Goal: Task Accomplishment & Management: Complete application form

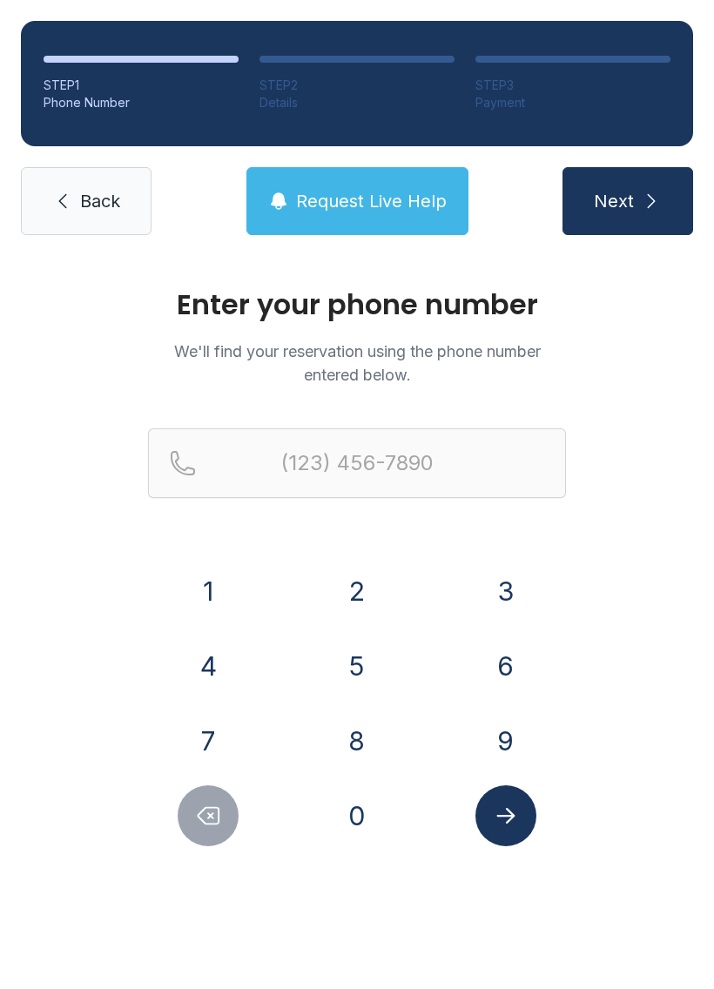
click at [234, 405] on div "Enter your phone number We'll find your reservation using the phone number ente…" at bounding box center [357, 569] width 418 height 556
click at [500, 665] on button "6" at bounding box center [506, 666] width 61 height 61
click at [504, 590] on button "3" at bounding box center [506, 591] width 61 height 61
click at [189, 583] on button "1" at bounding box center [208, 591] width 61 height 61
click at [495, 668] on button "6" at bounding box center [506, 666] width 61 height 61
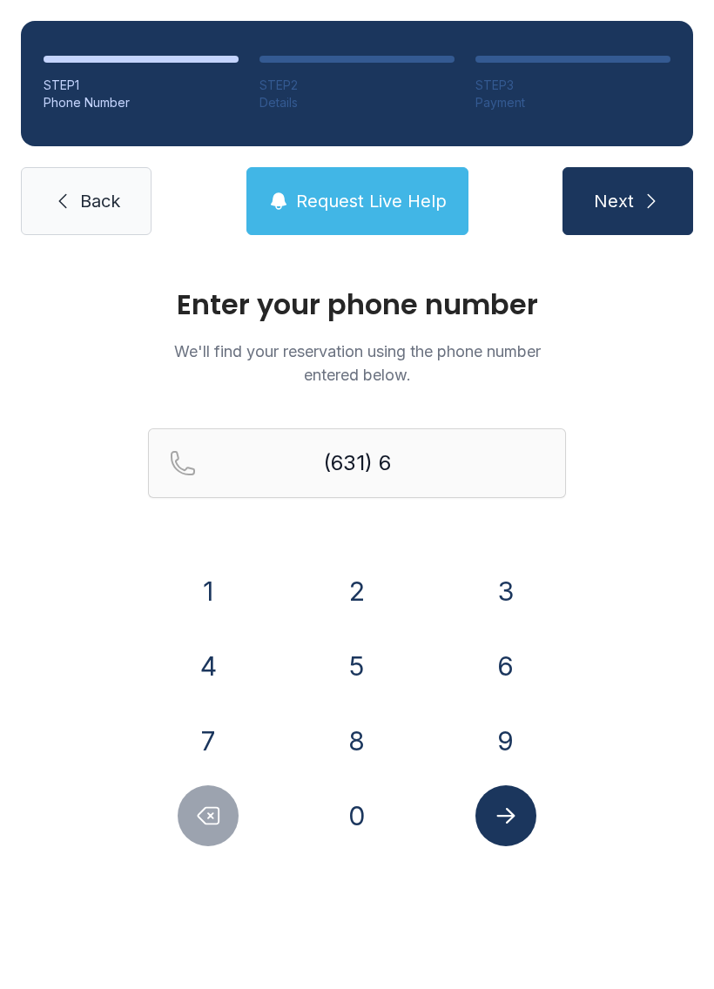
click at [365, 825] on button "0" at bounding box center [357, 816] width 61 height 61
click at [356, 664] on button "5" at bounding box center [357, 666] width 61 height 61
click at [354, 584] on button "2" at bounding box center [357, 591] width 61 height 61
click at [364, 647] on button "5" at bounding box center [357, 666] width 61 height 61
click at [353, 567] on button "2" at bounding box center [357, 591] width 61 height 61
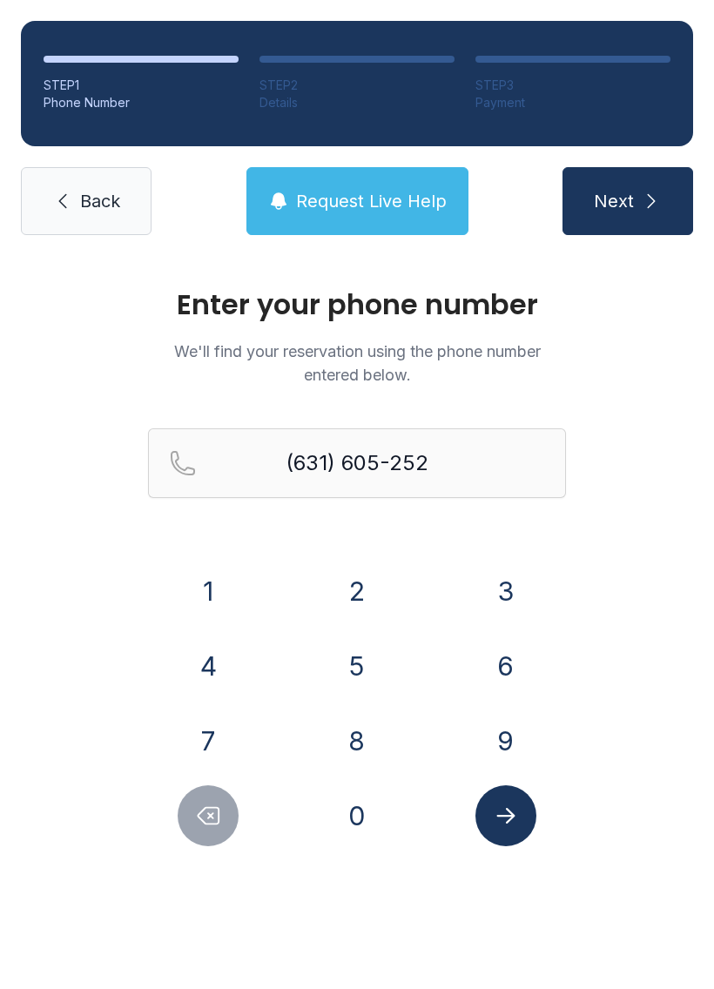
click at [512, 657] on button "6" at bounding box center [506, 666] width 61 height 61
type input "[PHONE_NUMBER]"
click at [495, 813] on icon "Submit lookup form" at bounding box center [506, 816] width 26 height 26
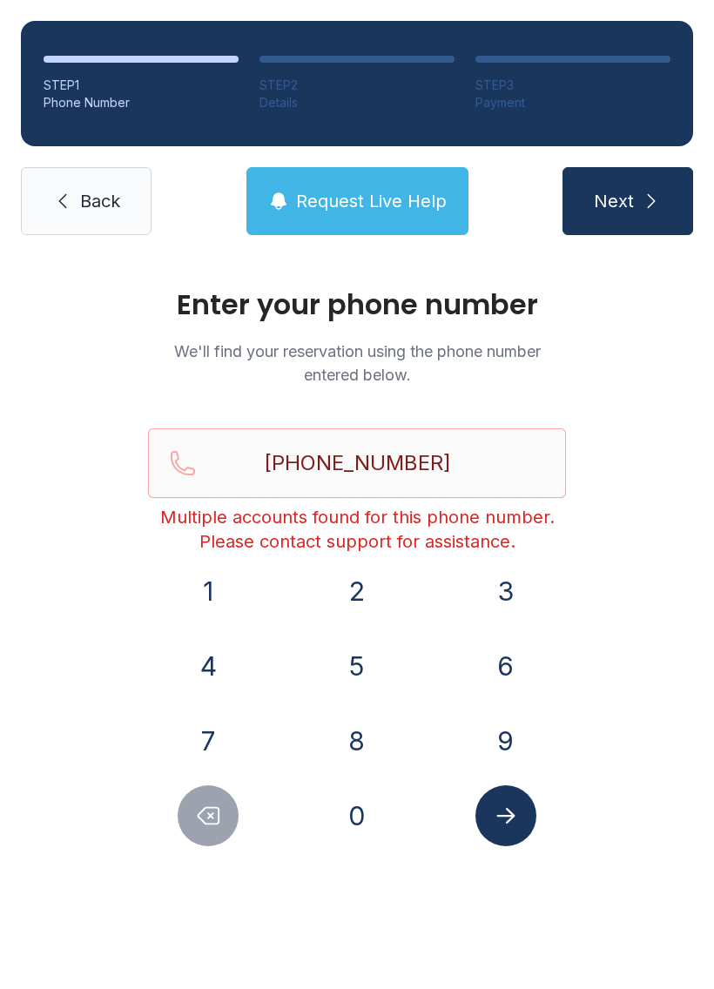
click at [80, 197] on span "Back" at bounding box center [100, 201] width 40 height 24
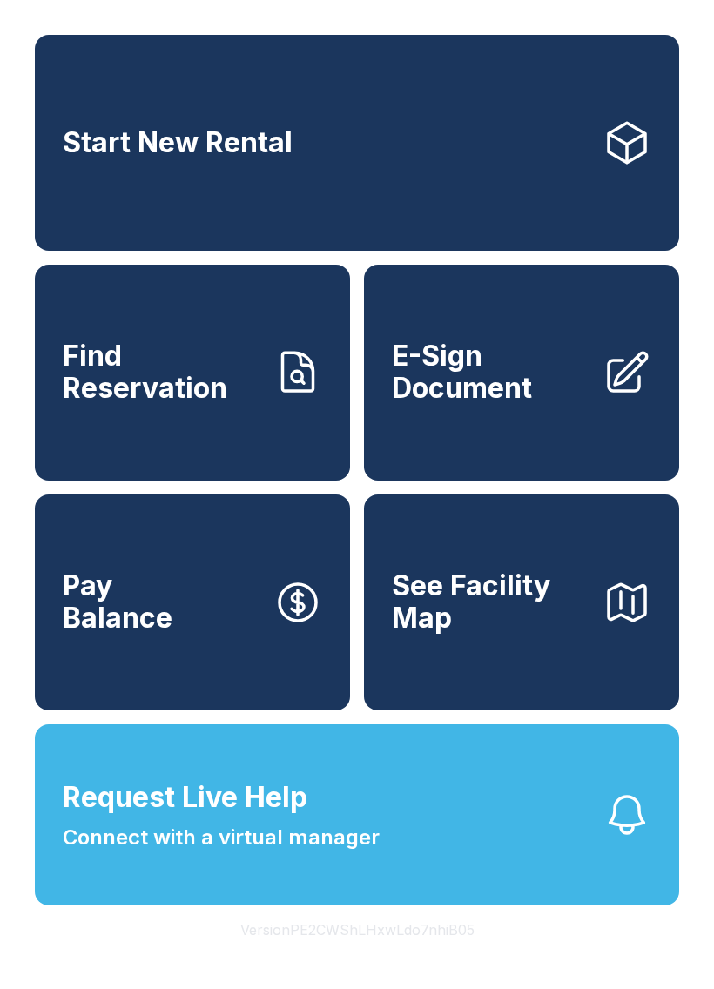
click at [191, 386] on span "Find Reservation" at bounding box center [161, 373] width 197 height 64
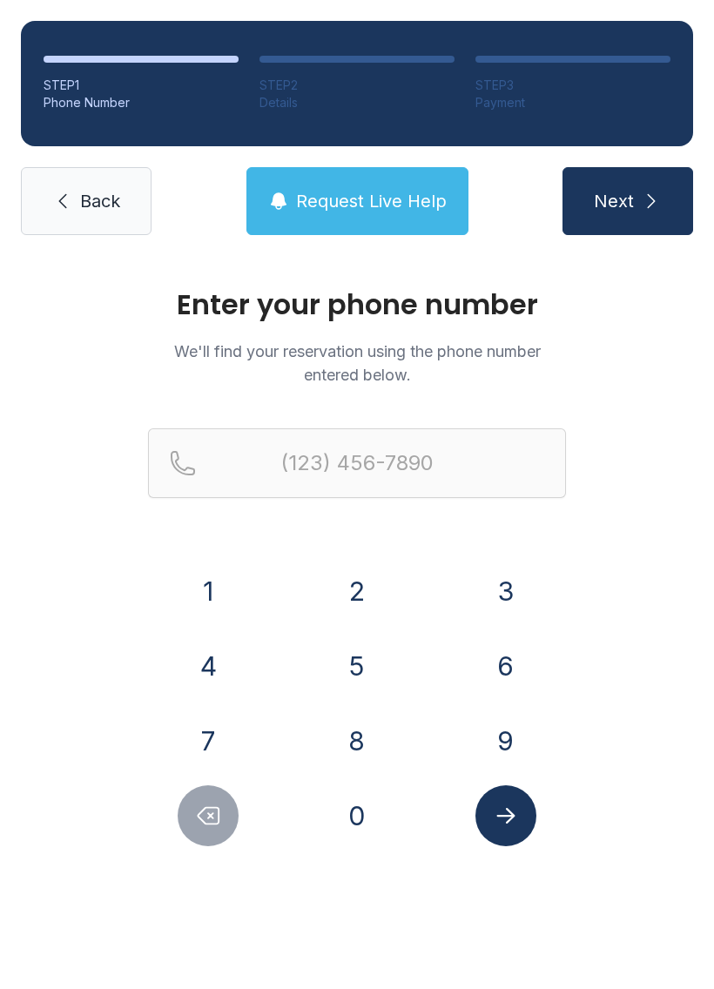
click at [504, 663] on button "6" at bounding box center [506, 666] width 61 height 61
click at [502, 579] on button "3" at bounding box center [506, 591] width 61 height 61
click at [205, 576] on button "1" at bounding box center [208, 591] width 61 height 61
click at [504, 636] on button "6" at bounding box center [506, 666] width 61 height 61
click at [361, 810] on button "0" at bounding box center [357, 816] width 61 height 61
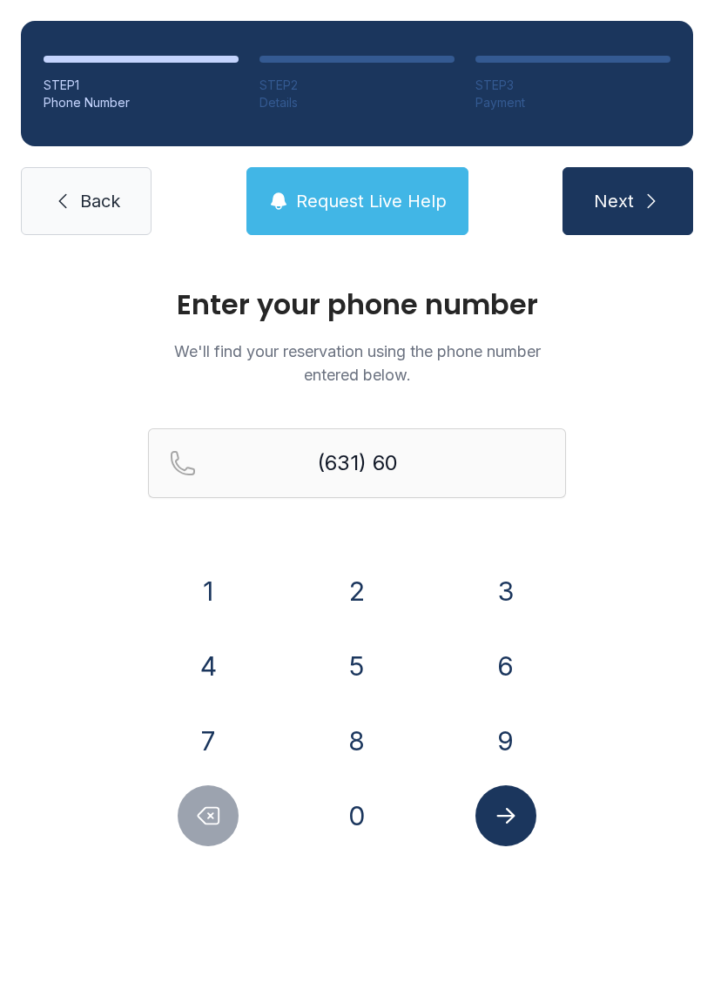
click at [352, 659] on button "5" at bounding box center [357, 666] width 61 height 61
click at [348, 587] on button "2" at bounding box center [357, 591] width 61 height 61
click at [344, 654] on button "5" at bounding box center [357, 666] width 61 height 61
click at [342, 577] on button "2" at bounding box center [357, 591] width 61 height 61
click at [502, 678] on button "6" at bounding box center [506, 666] width 61 height 61
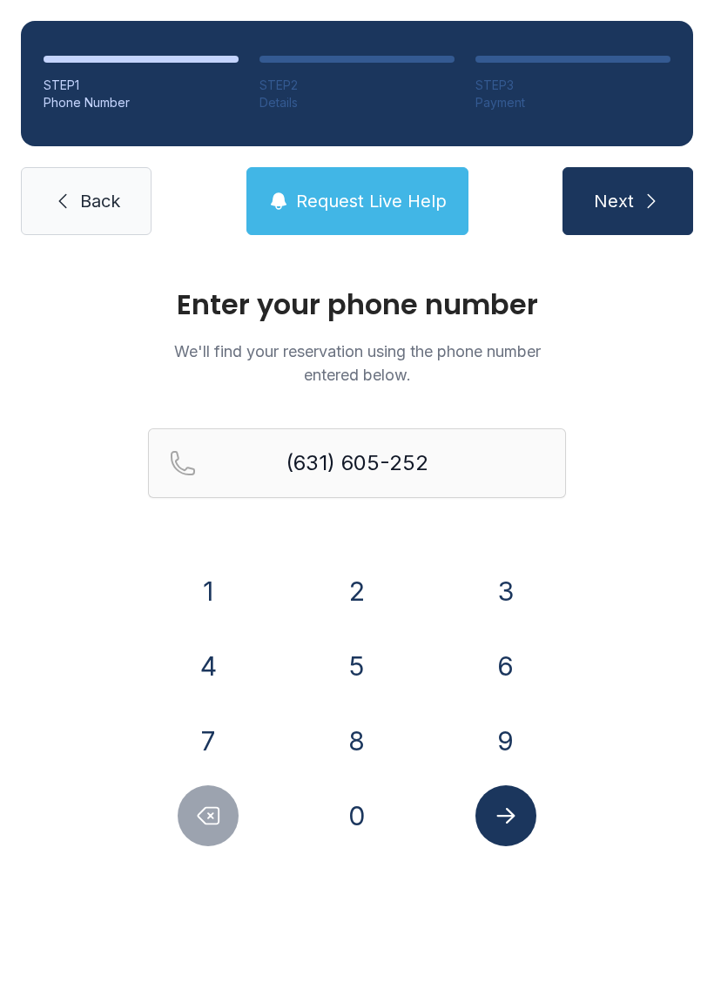
type input "[PHONE_NUMBER]"
click at [495, 808] on icon "Submit lookup form" at bounding box center [506, 816] width 26 height 26
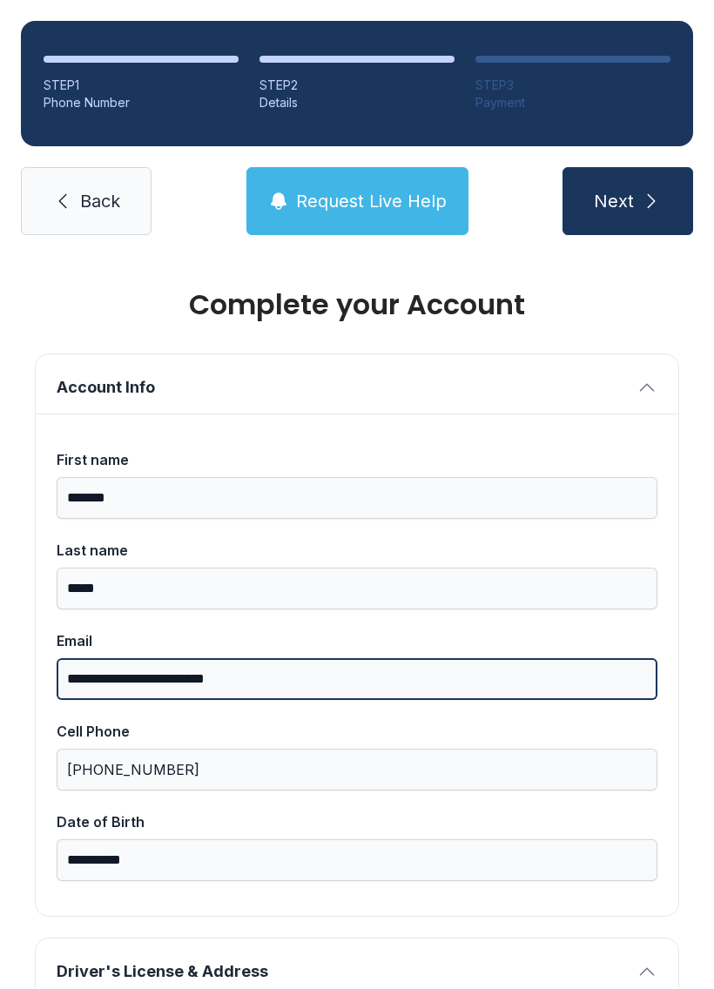
click at [287, 668] on input "**********" at bounding box center [357, 679] width 601 height 42
click at [195, 658] on input "**********" at bounding box center [357, 679] width 601 height 42
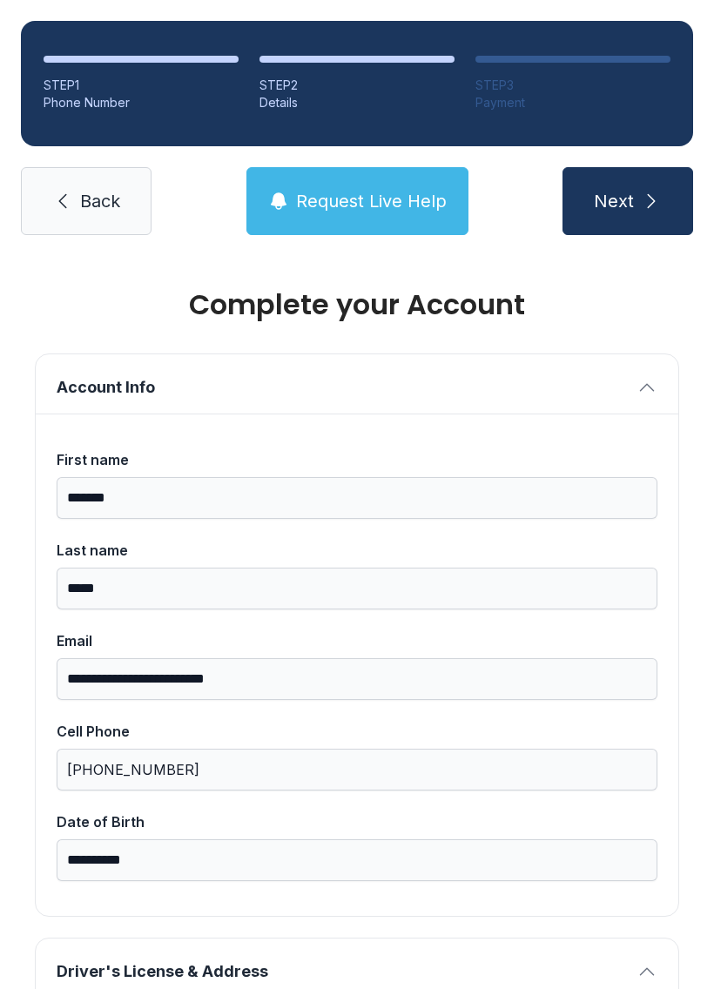
click at [78, 169] on link "Back" at bounding box center [86, 201] width 131 height 68
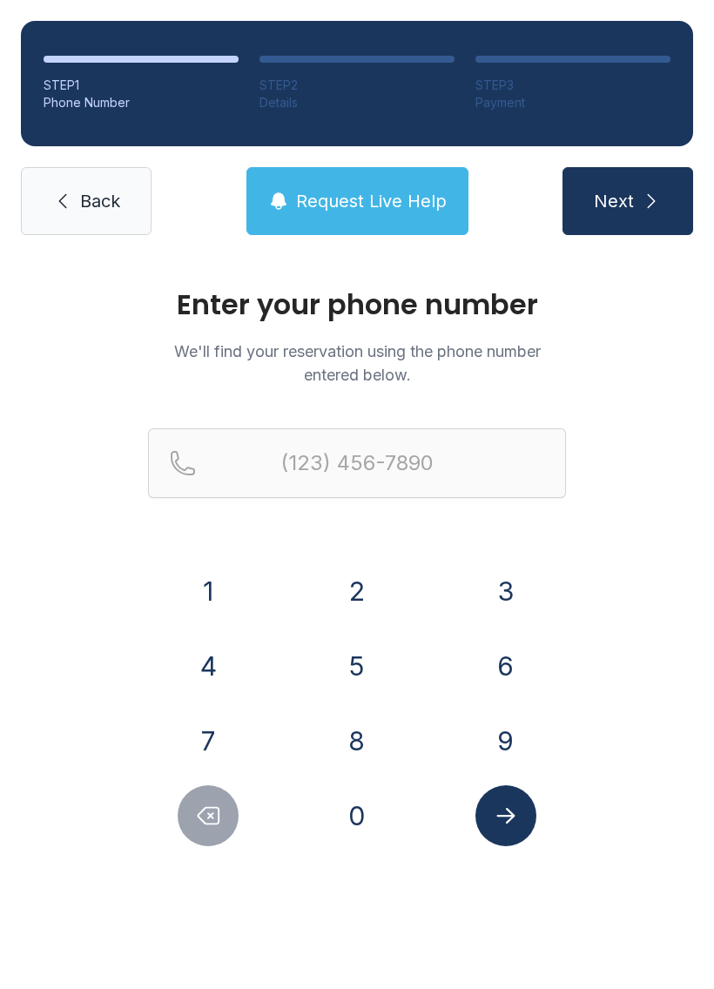
click at [526, 665] on button "6" at bounding box center [506, 666] width 61 height 61
click at [504, 584] on button "3" at bounding box center [506, 591] width 61 height 61
click at [211, 581] on button "1" at bounding box center [208, 591] width 61 height 61
click at [516, 662] on button "6" at bounding box center [506, 666] width 61 height 61
click at [347, 813] on button "0" at bounding box center [357, 816] width 61 height 61
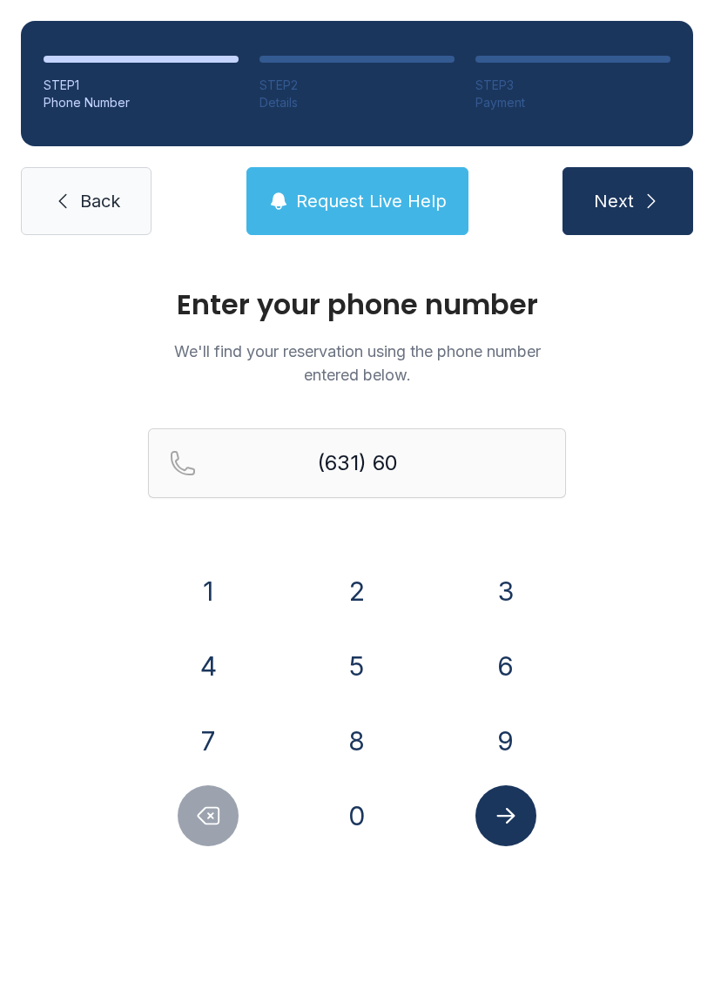
click at [340, 673] on button "5" at bounding box center [357, 666] width 61 height 61
click at [343, 582] on button "2" at bounding box center [357, 591] width 61 height 61
click at [347, 666] on button "5" at bounding box center [357, 666] width 61 height 61
click at [356, 590] on button "2" at bounding box center [357, 591] width 61 height 61
click at [356, 589] on button "2" at bounding box center [357, 591] width 61 height 61
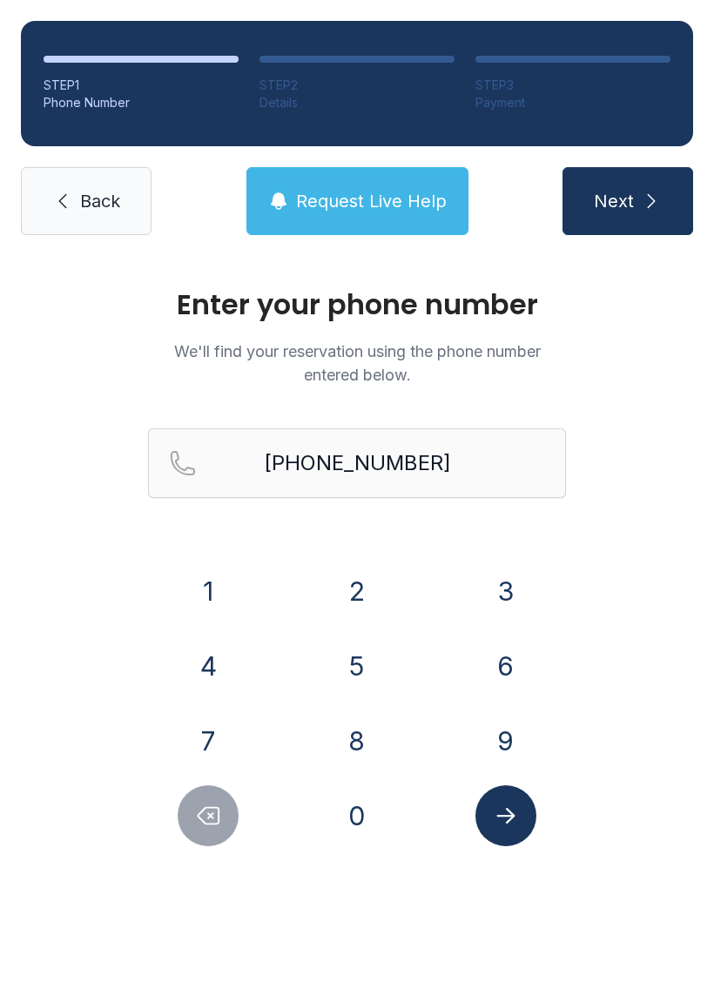
click at [193, 811] on button "Delete number" at bounding box center [208, 816] width 61 height 61
click at [509, 655] on button "6" at bounding box center [506, 666] width 61 height 61
type input "[PHONE_NUMBER]"
click at [618, 204] on span "Next" at bounding box center [614, 201] width 40 height 24
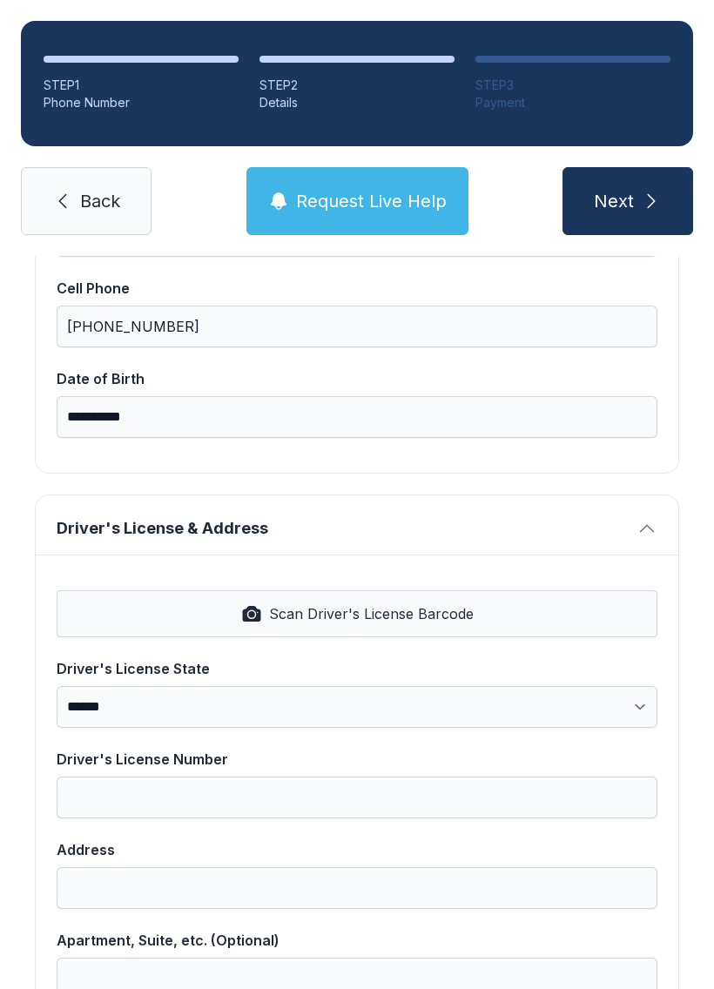
scroll to position [446, 0]
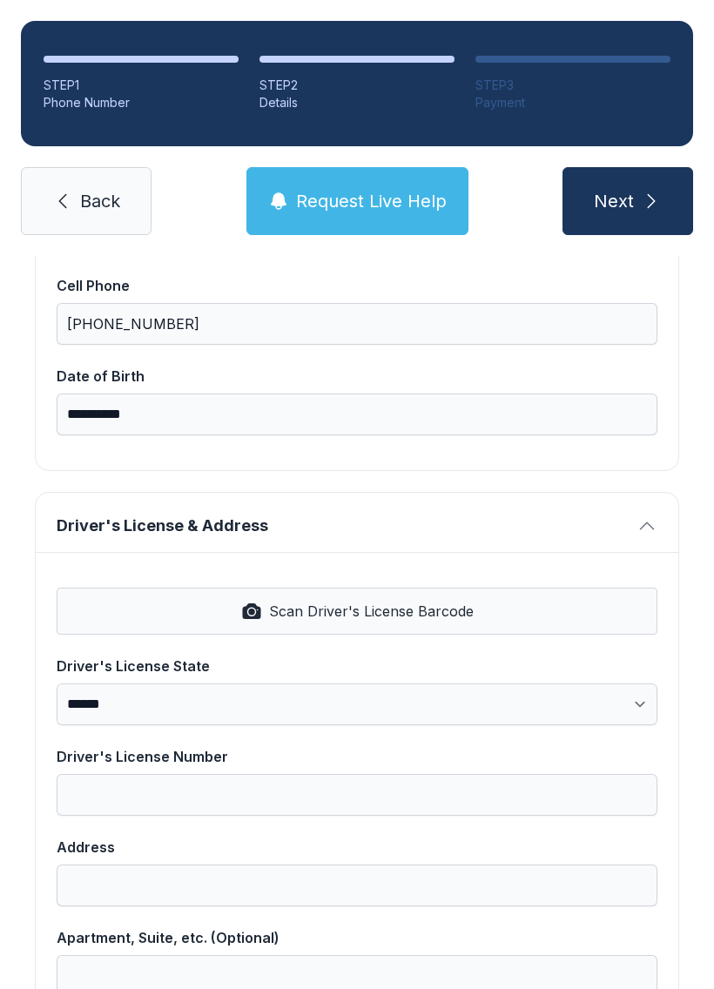
click at [362, 615] on span "Scan Driver's License Barcode" at bounding box center [371, 611] width 205 height 21
select select "**"
type input "*********"
type input "**********"
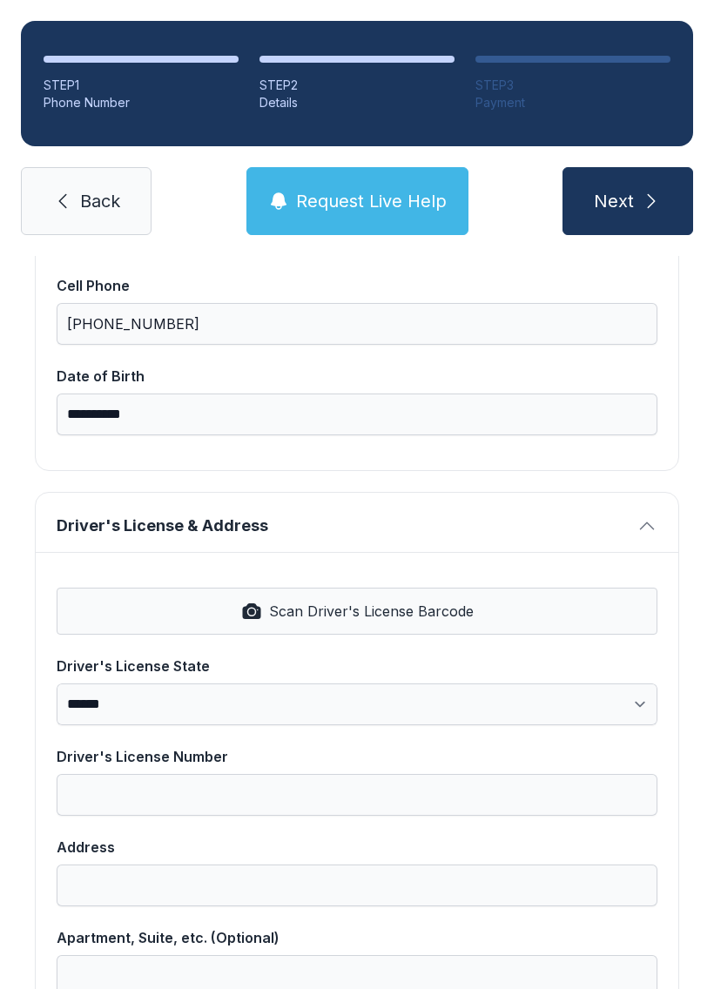
select select "**"
type input "*****"
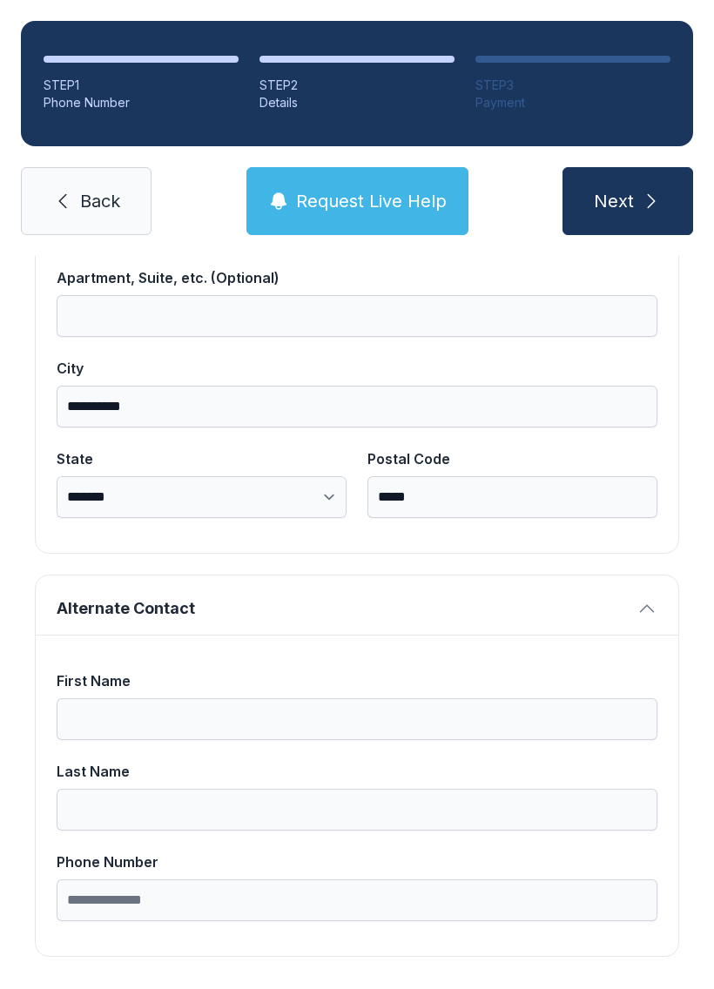
scroll to position [1105, 0]
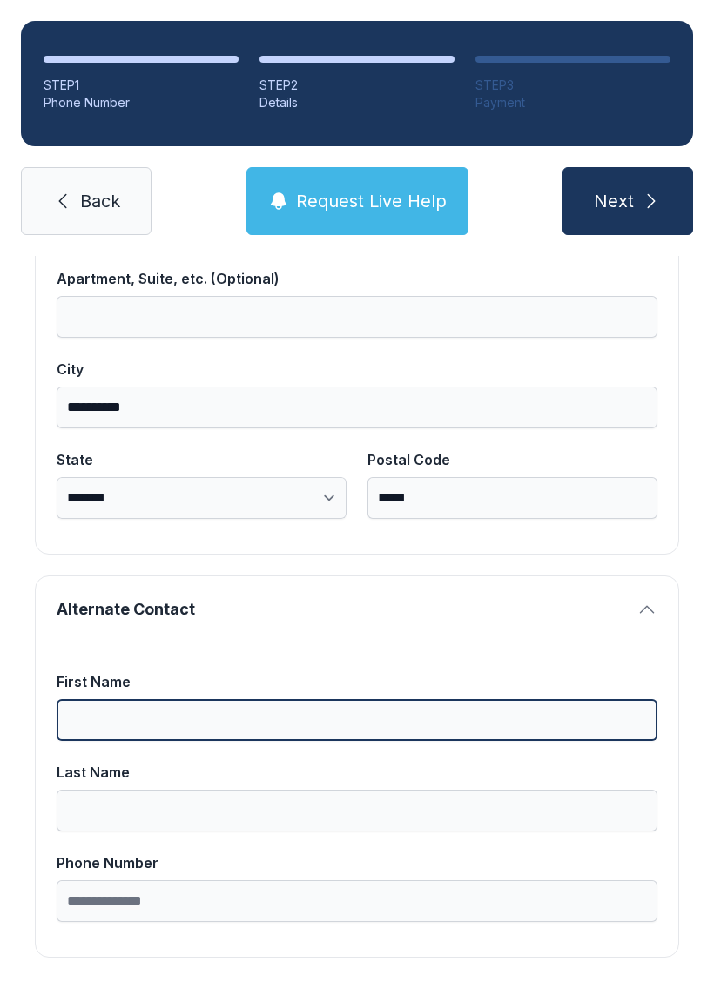
click at [114, 712] on input "First Name" at bounding box center [357, 720] width 601 height 42
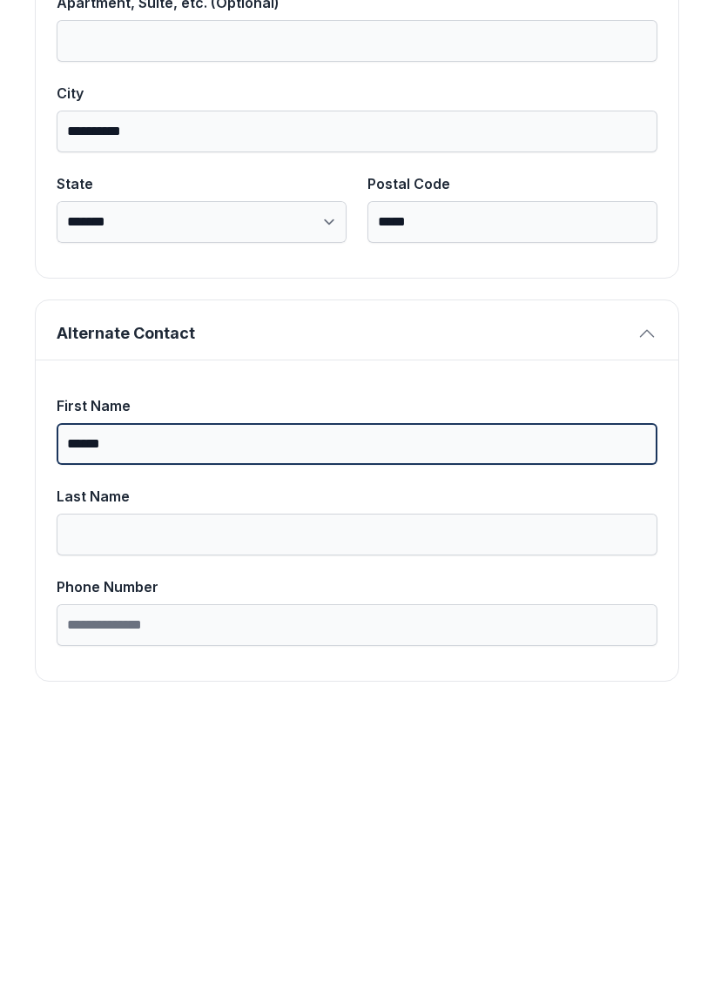
type input "******"
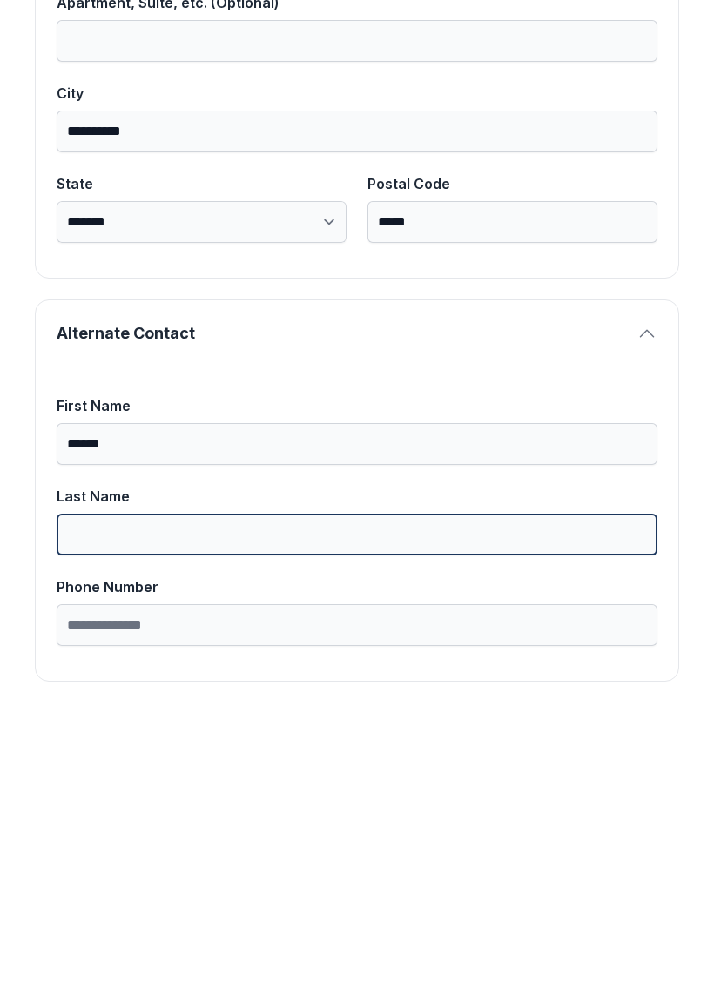
click at [110, 790] on input "Last Name" at bounding box center [357, 811] width 601 height 42
type input "*****"
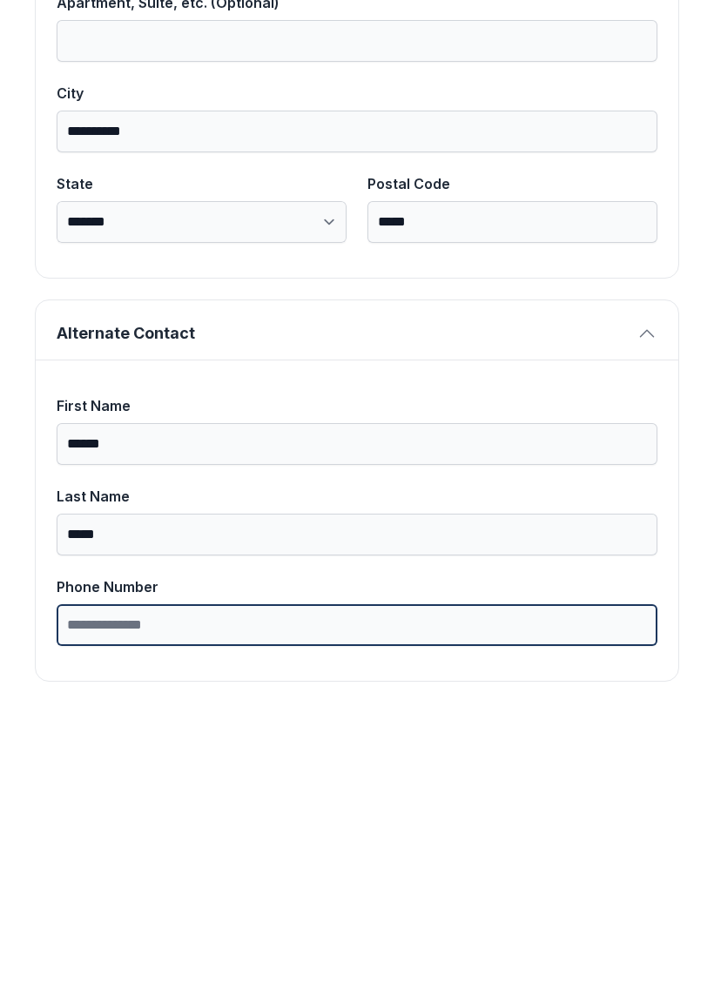
click at [85, 880] on input "Phone Number" at bounding box center [357, 901] width 601 height 42
type input "**********"
click at [627, 167] on button "Next" at bounding box center [628, 201] width 131 height 68
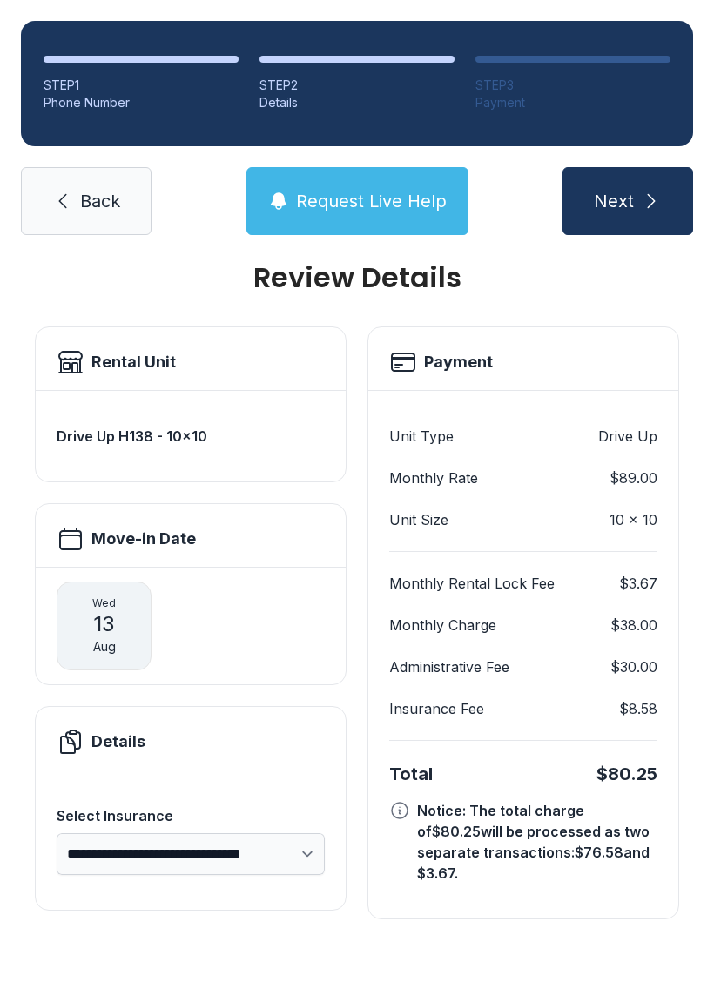
scroll to position [0, 0]
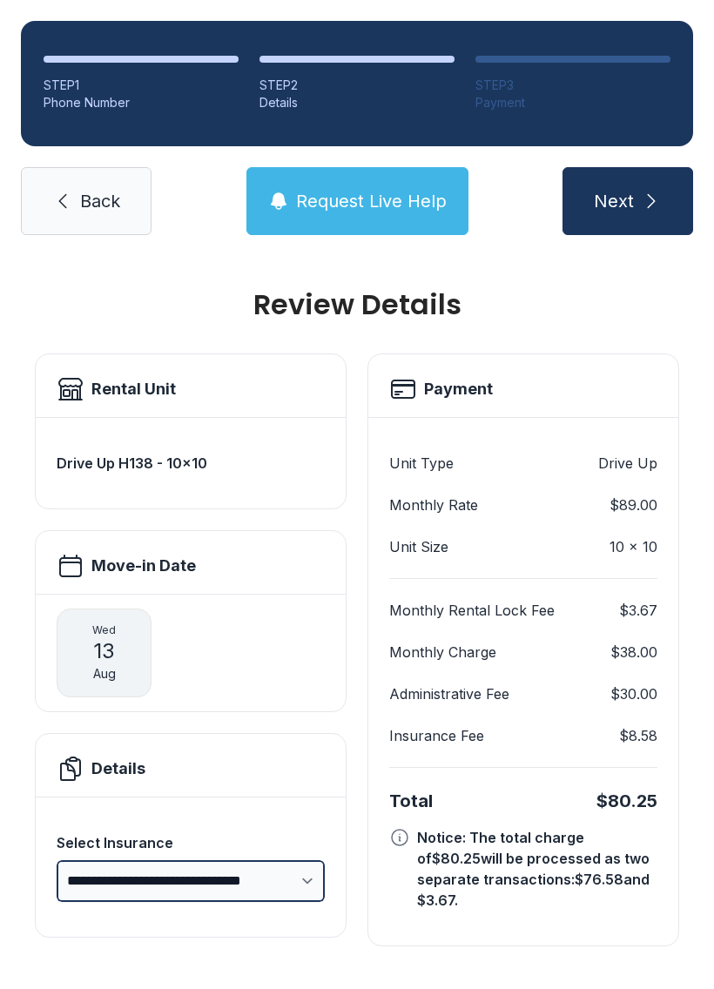
click at [269, 860] on select "**********" at bounding box center [191, 881] width 268 height 42
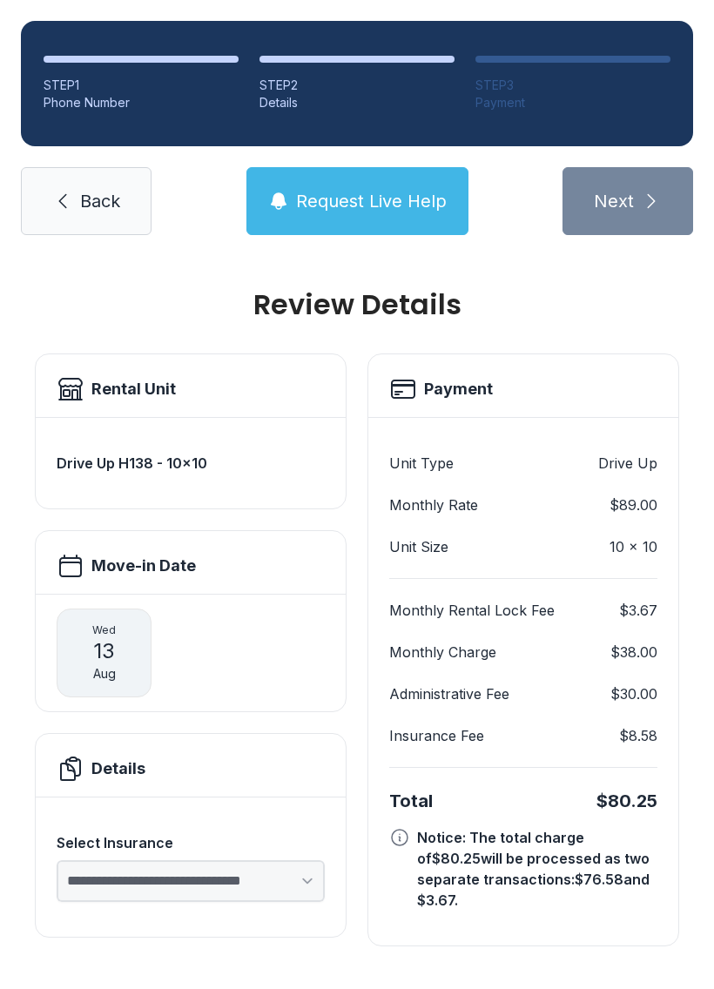
select select "****"
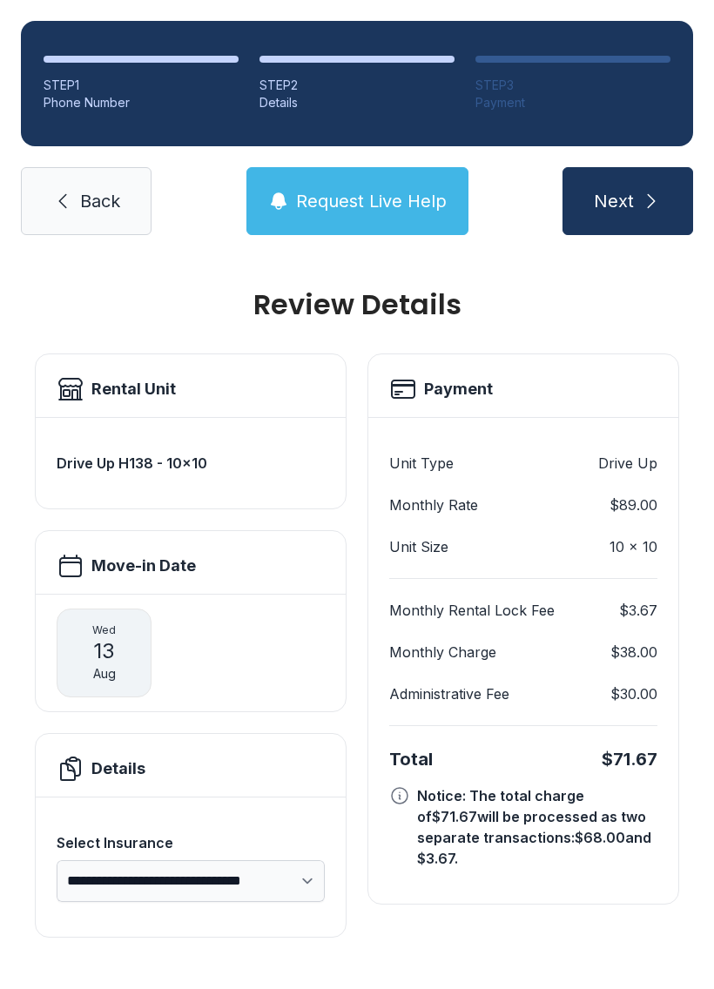
click at [340, 189] on span "Request Live Help" at bounding box center [371, 201] width 151 height 24
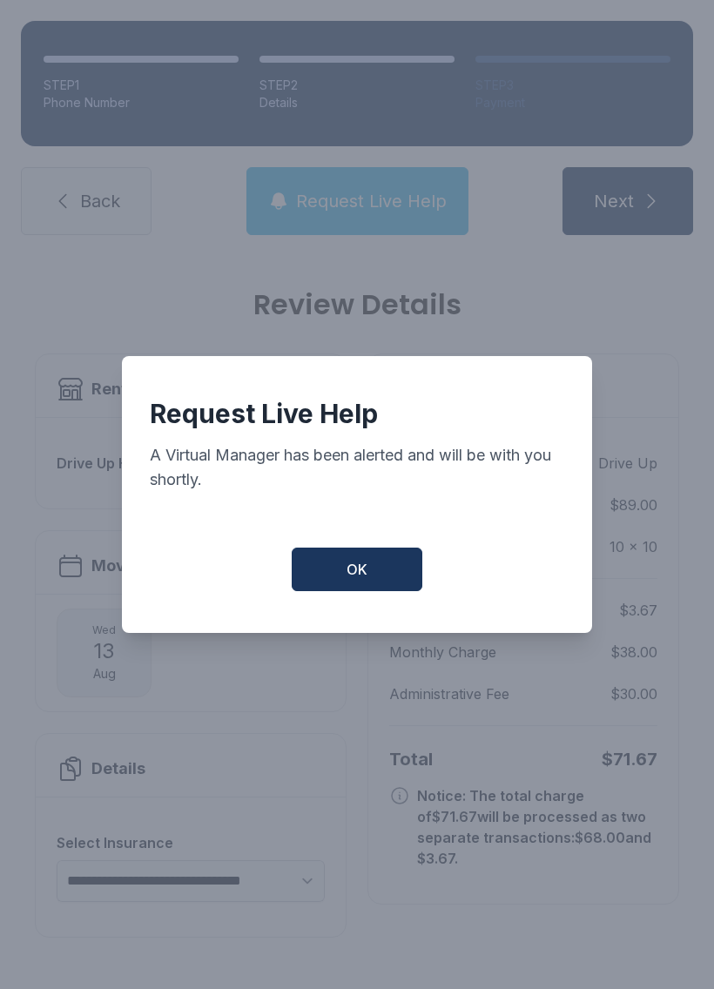
click at [344, 561] on button "OK" at bounding box center [357, 570] width 131 height 44
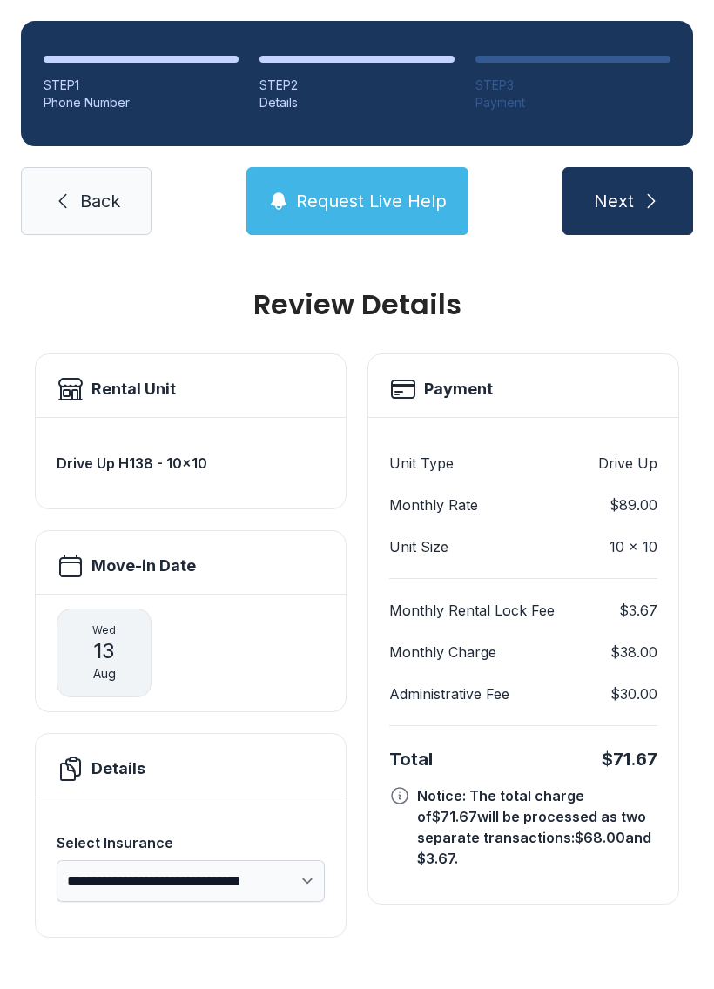
click at [103, 638] on span "13" at bounding box center [104, 652] width 22 height 28
click at [234, 860] on select "**********" at bounding box center [191, 881] width 268 height 42
click at [62, 194] on icon at bounding box center [63, 201] width 8 height 15
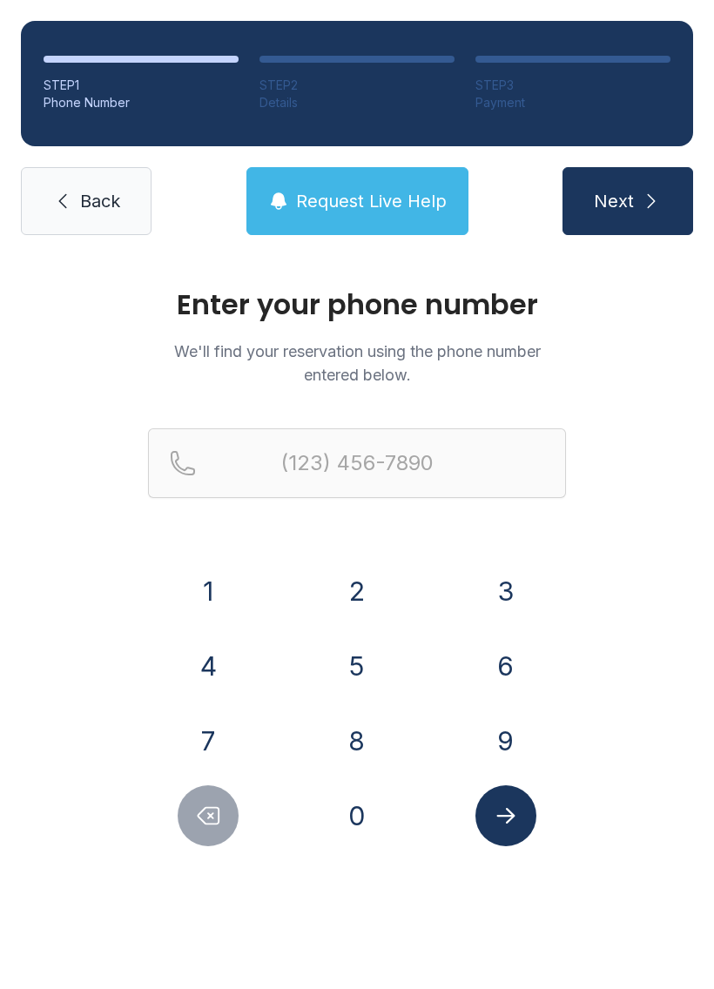
click at [505, 671] on button "6" at bounding box center [506, 666] width 61 height 61
click at [503, 593] on button "3" at bounding box center [506, 591] width 61 height 61
click at [207, 591] on button "1" at bounding box center [208, 591] width 61 height 61
click at [505, 670] on button "6" at bounding box center [506, 666] width 61 height 61
click at [351, 833] on button "0" at bounding box center [357, 816] width 61 height 61
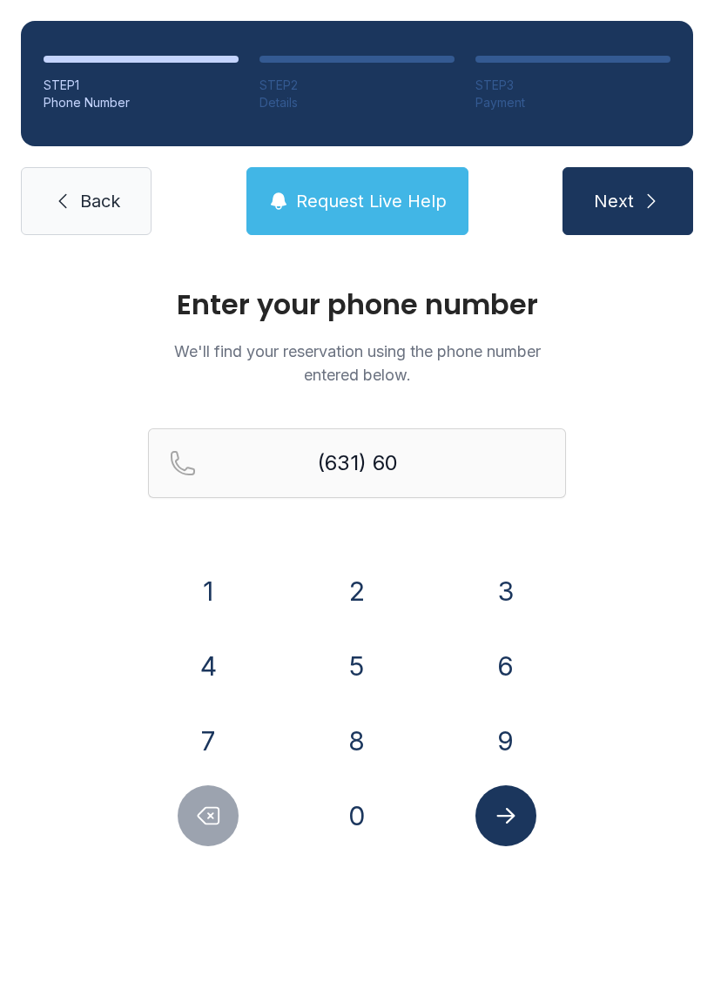
click at [358, 667] on button "5" at bounding box center [357, 666] width 61 height 61
click at [345, 573] on button "2" at bounding box center [357, 591] width 61 height 61
click at [355, 668] on button "5" at bounding box center [357, 666] width 61 height 61
click at [358, 575] on button "2" at bounding box center [357, 591] width 61 height 61
click at [493, 650] on button "6" at bounding box center [506, 666] width 61 height 61
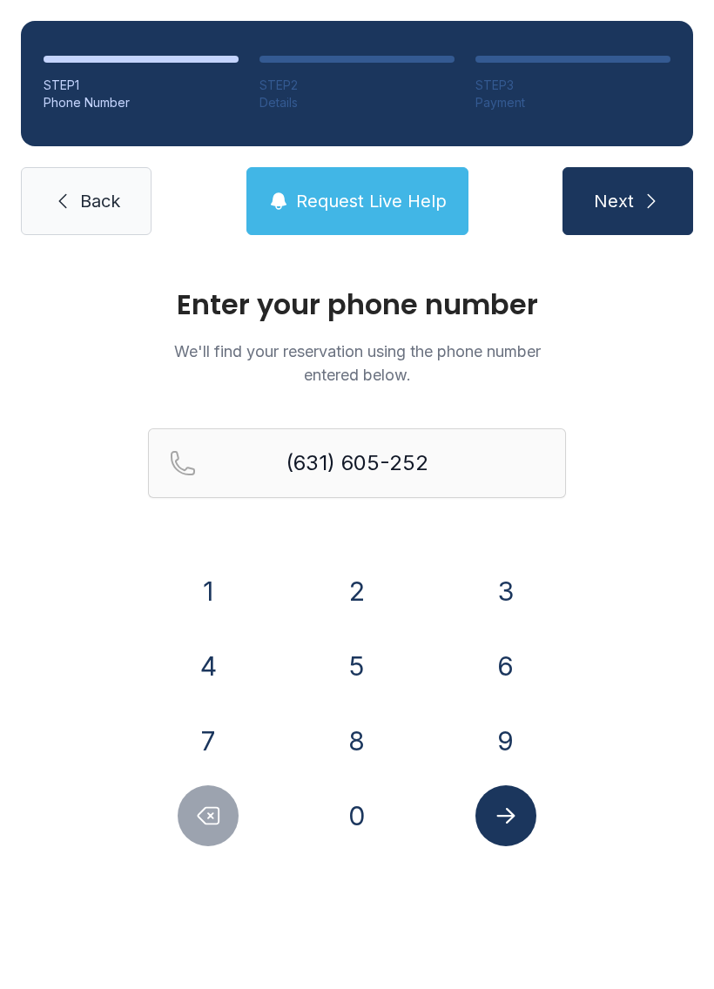
type input "[PHONE_NUMBER]"
click at [503, 815] on icon "Submit lookup form" at bounding box center [505, 816] width 18 height 16
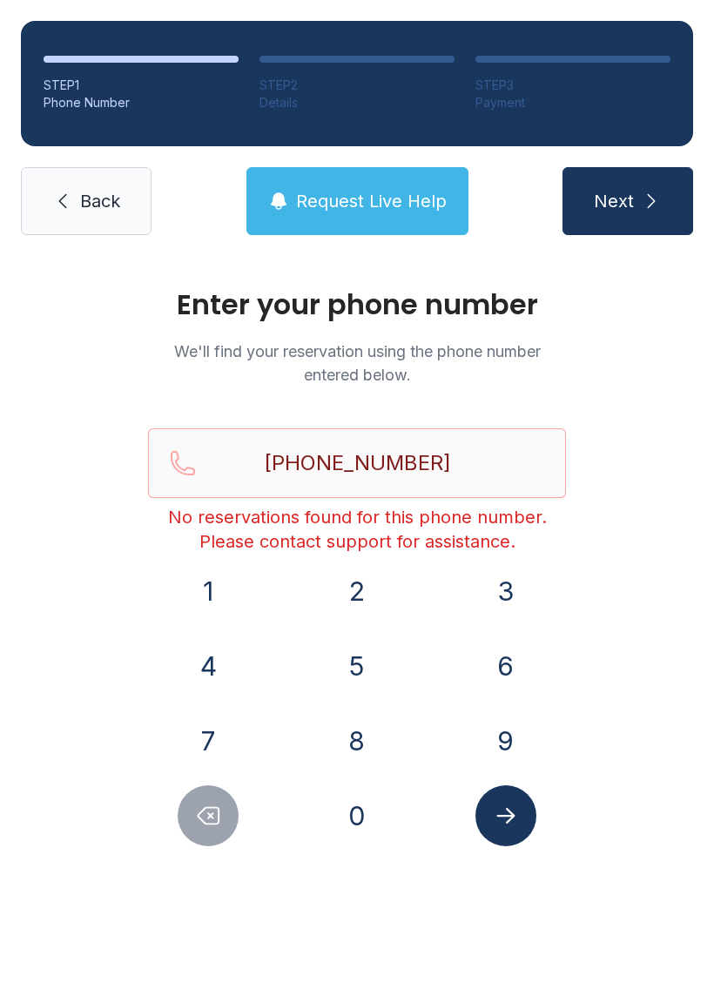
click at [84, 192] on span "Back" at bounding box center [100, 201] width 40 height 24
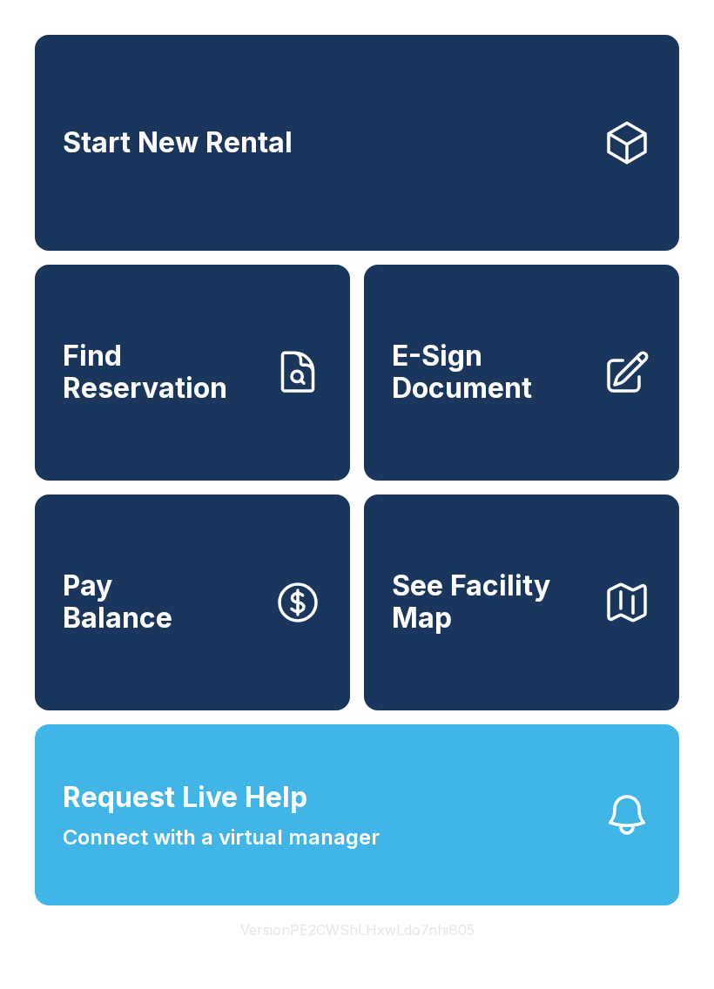
click at [502, 378] on span "E-Sign Document" at bounding box center [490, 373] width 197 height 64
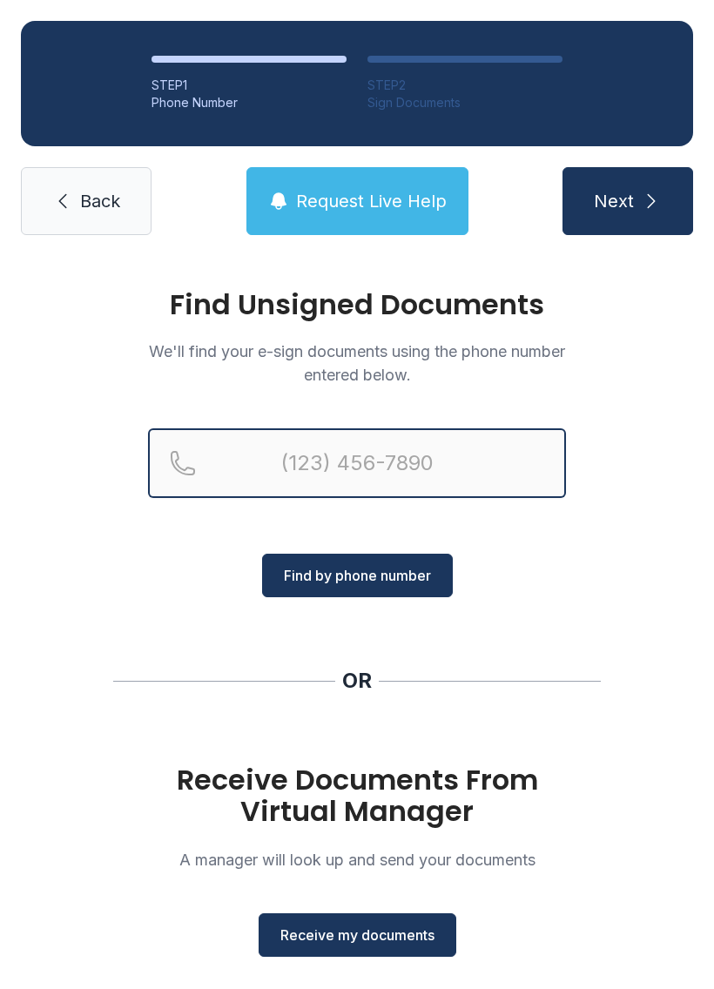
click at [300, 449] on input "Reservation phone number" at bounding box center [357, 463] width 418 height 70
type input "(63"
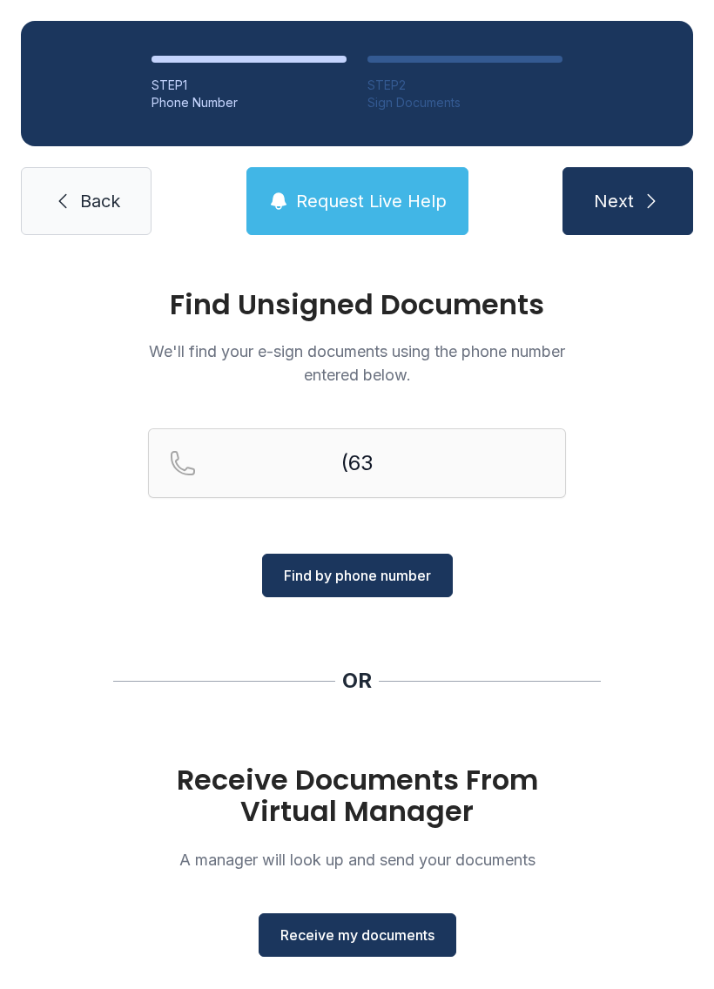
click at [57, 401] on div "Find Unsigned Documents We'll find your e-sign documents using the phone number…" at bounding box center [357, 641] width 714 height 771
click at [348, 930] on span "Receive my documents" at bounding box center [357, 935] width 154 height 21
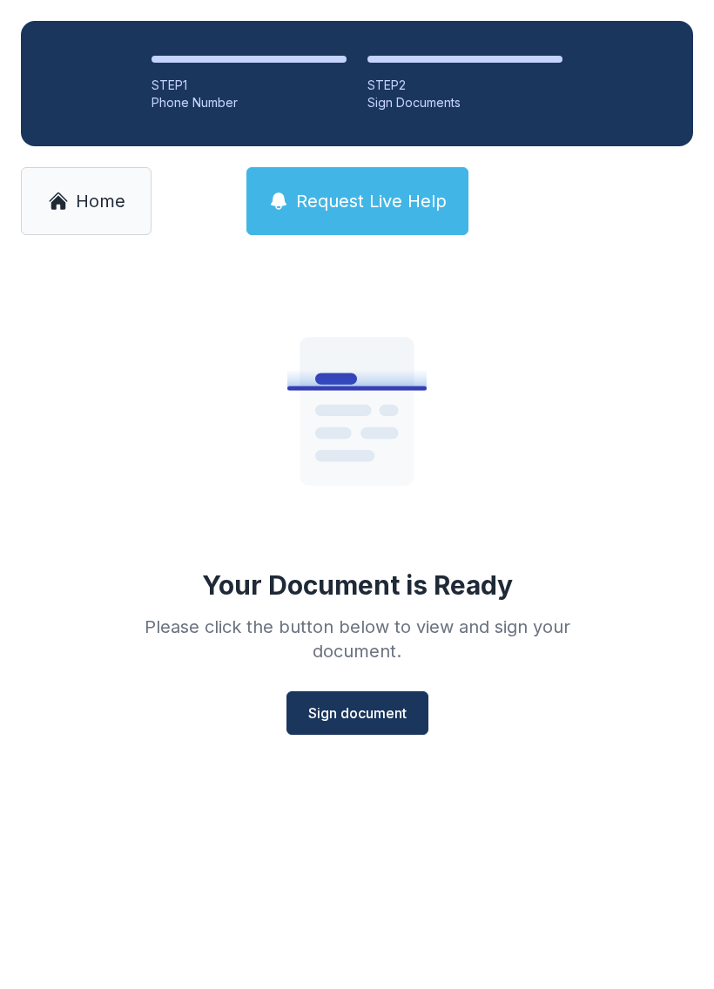
click at [347, 722] on span "Sign document" at bounding box center [357, 713] width 98 height 21
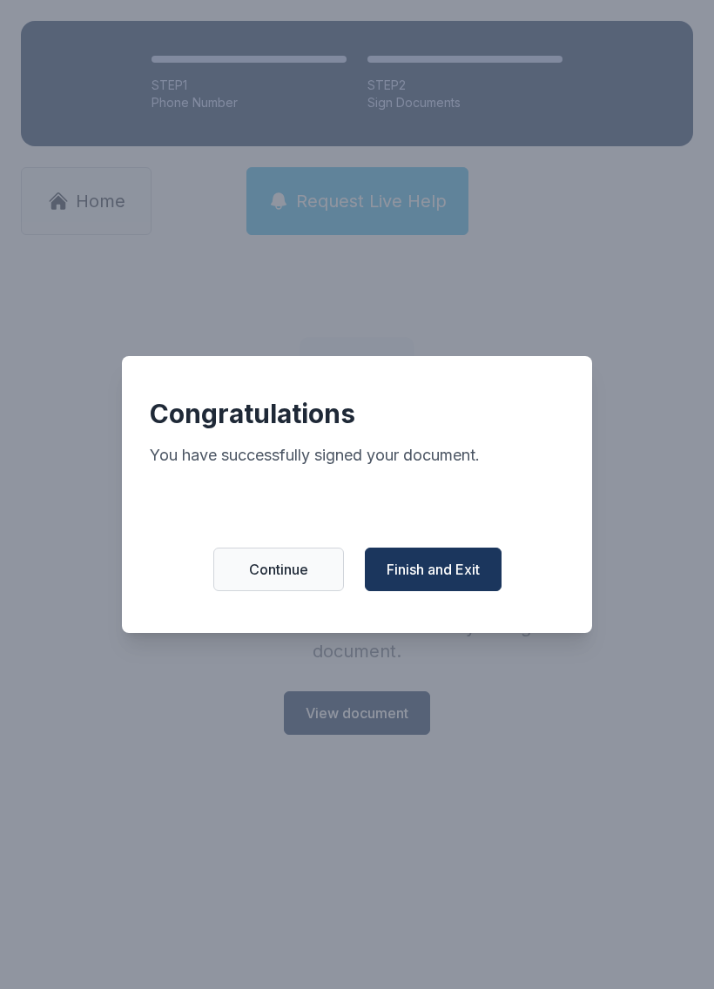
click at [457, 566] on button "Finish and Exit" at bounding box center [433, 570] width 137 height 44
